Goal: Task Accomplishment & Management: Manage account settings

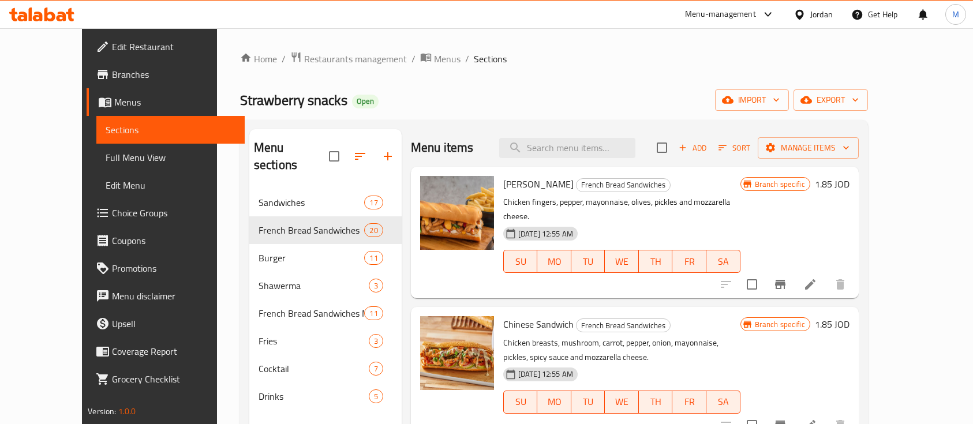
scroll to position [8, 0]
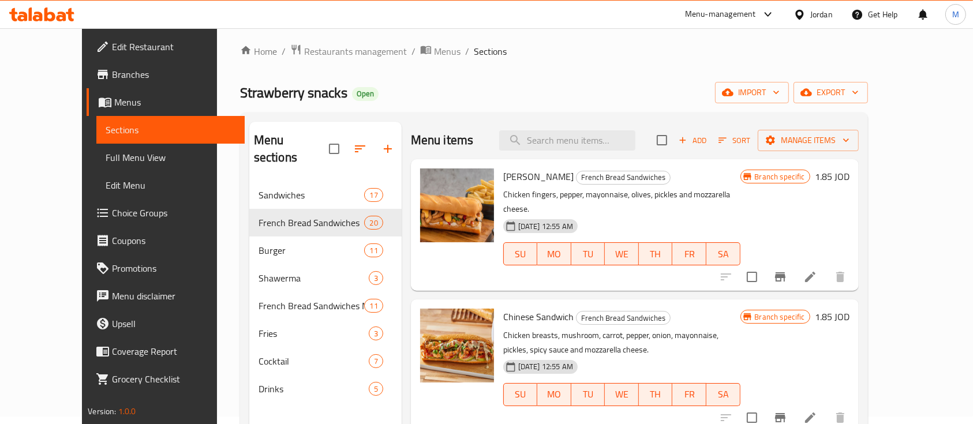
click at [700, 10] on div "Menu-management" at bounding box center [720, 15] width 71 height 14
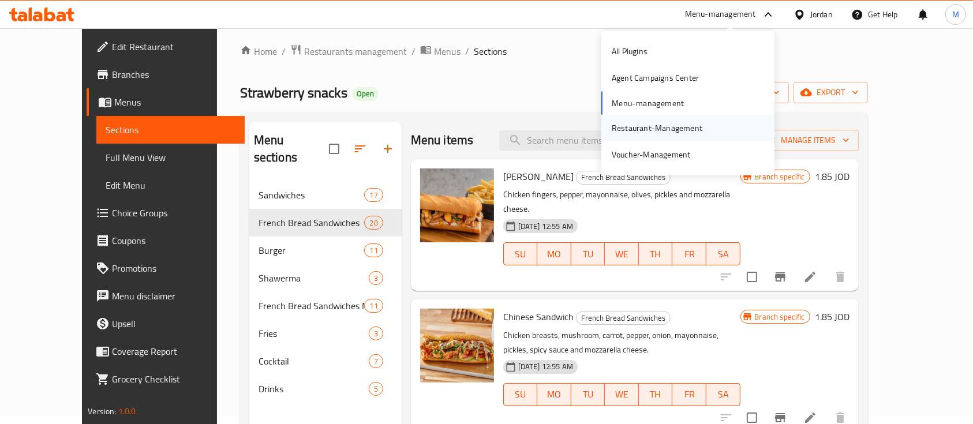
click at [662, 128] on div "Restaurant-Management" at bounding box center [657, 127] width 91 height 13
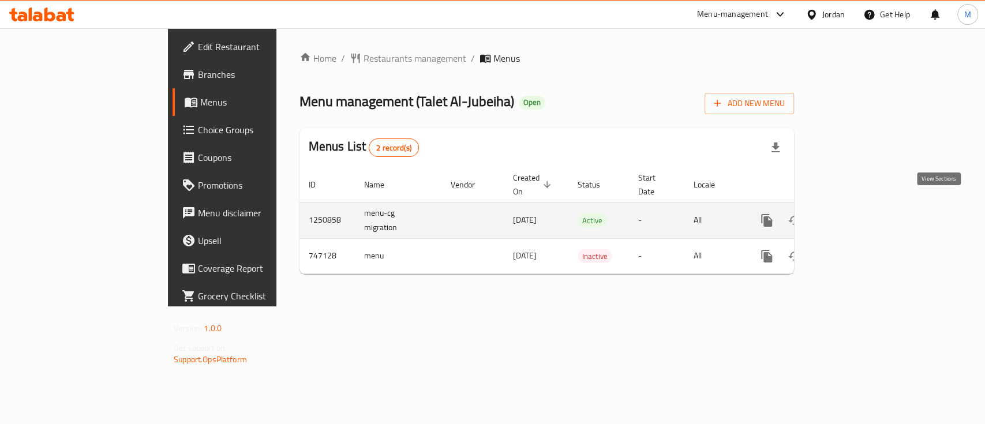
click at [864, 207] on link "enhanced table" at bounding box center [850, 221] width 28 height 28
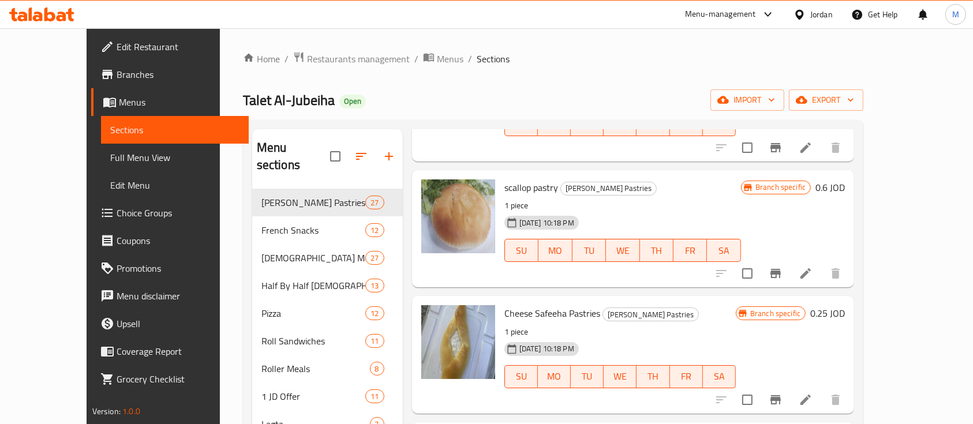
scroll to position [1000, 0]
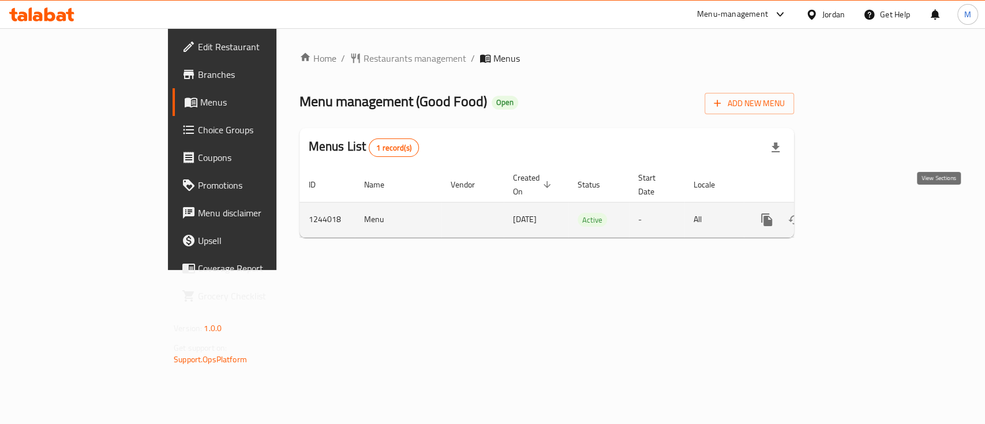
click at [855, 215] on icon "enhanced table" at bounding box center [850, 220] width 10 height 10
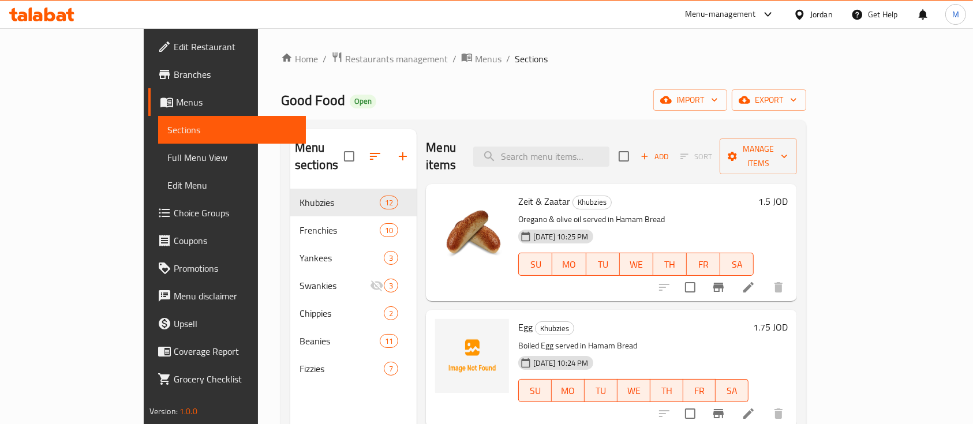
click at [729, 12] on div "Menu-management" at bounding box center [720, 15] width 71 height 14
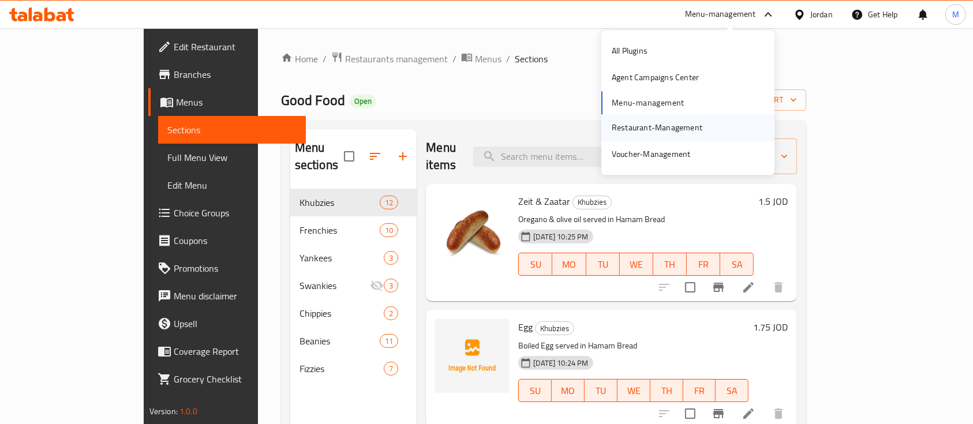
click at [683, 130] on div "Restaurant-Management" at bounding box center [657, 127] width 91 height 13
